Goal: Find specific page/section: Find specific page/section

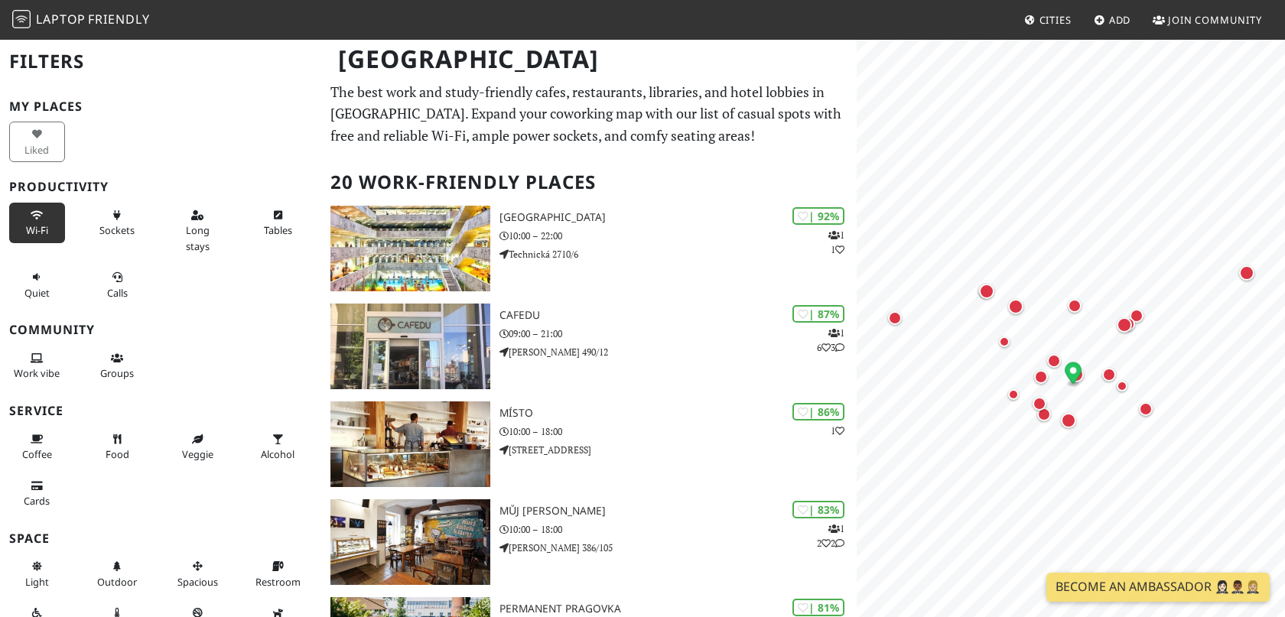
click at [22, 224] on button "Wi-Fi" at bounding box center [37, 223] width 56 height 41
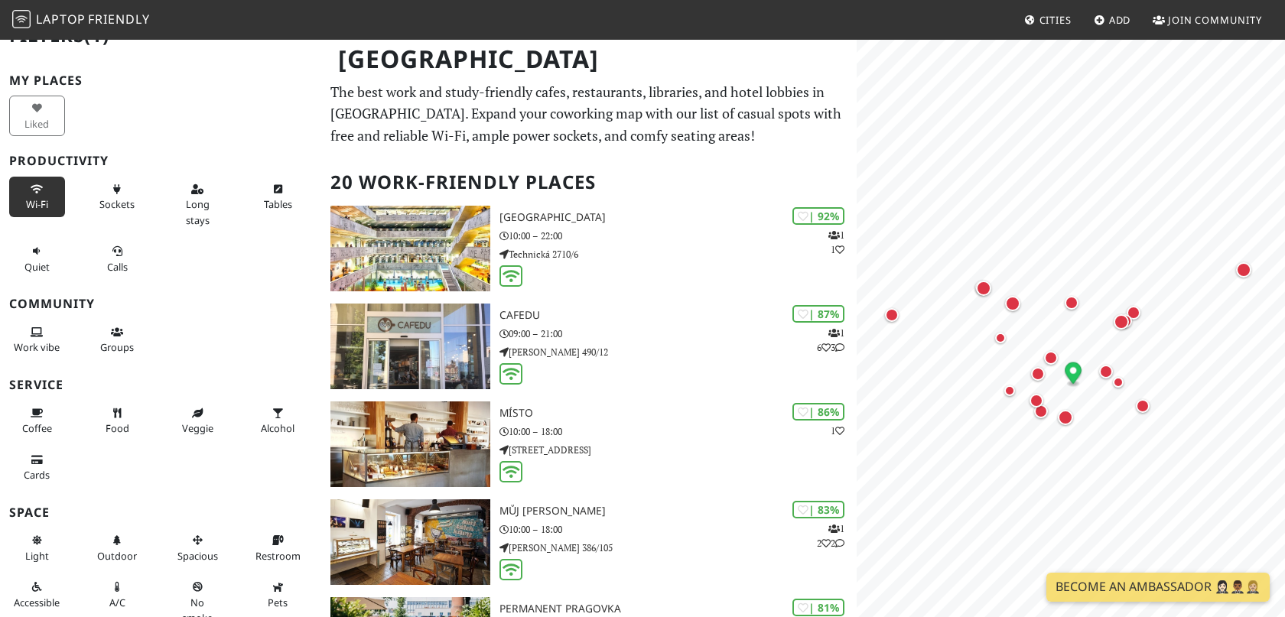
scroll to position [27, 0]
click at [207, 197] on span "Long stays" at bounding box center [198, 211] width 24 height 29
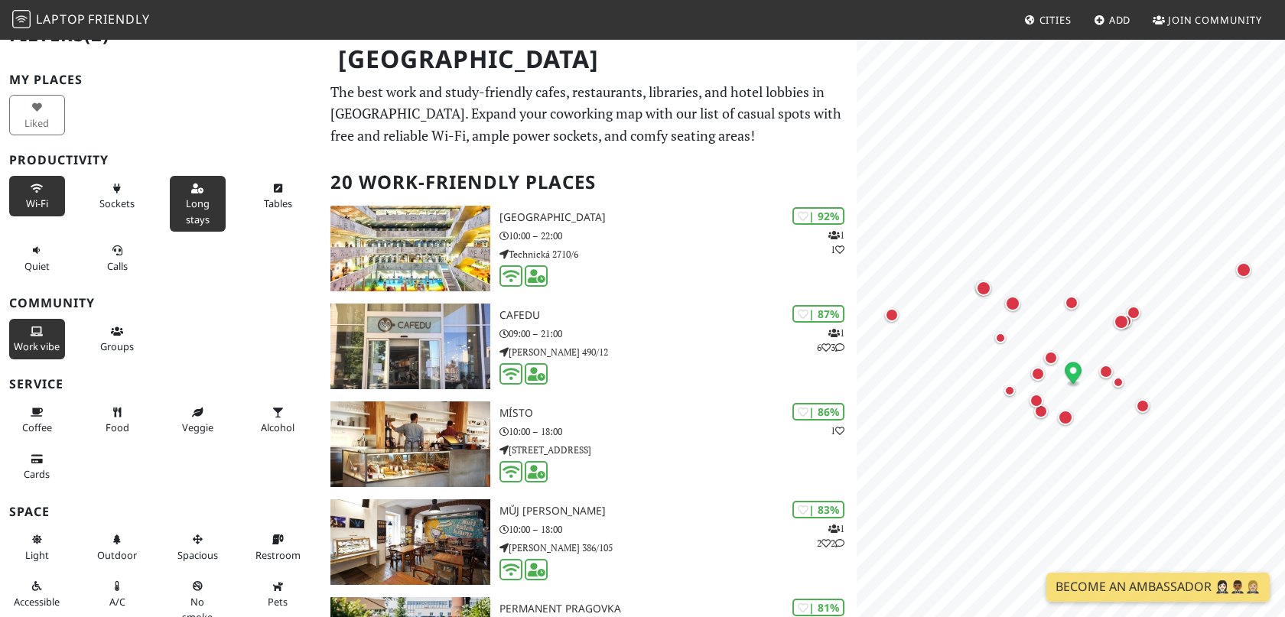
click at [36, 328] on icon at bounding box center [37, 332] width 12 height 10
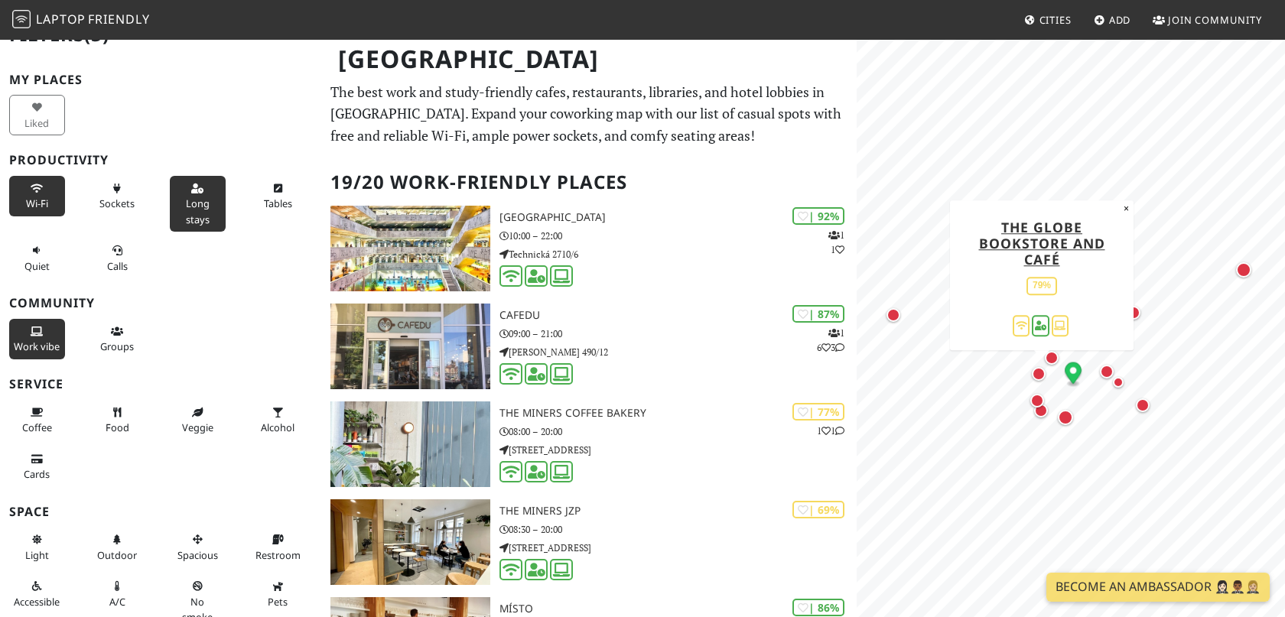
click at [1043, 375] on div "Map marker" at bounding box center [1039, 374] width 14 height 14
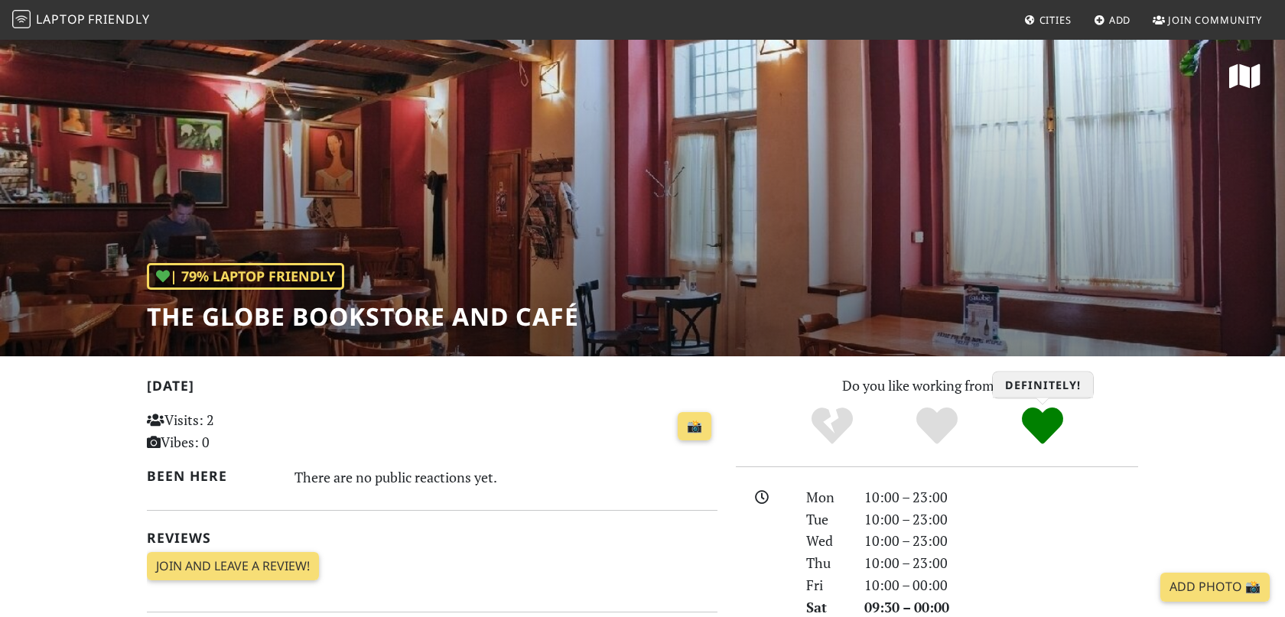
click at [1047, 412] on icon "Definitely!" at bounding box center [1042, 425] width 41 height 41
